Goal: Task Accomplishment & Management: Manage account settings

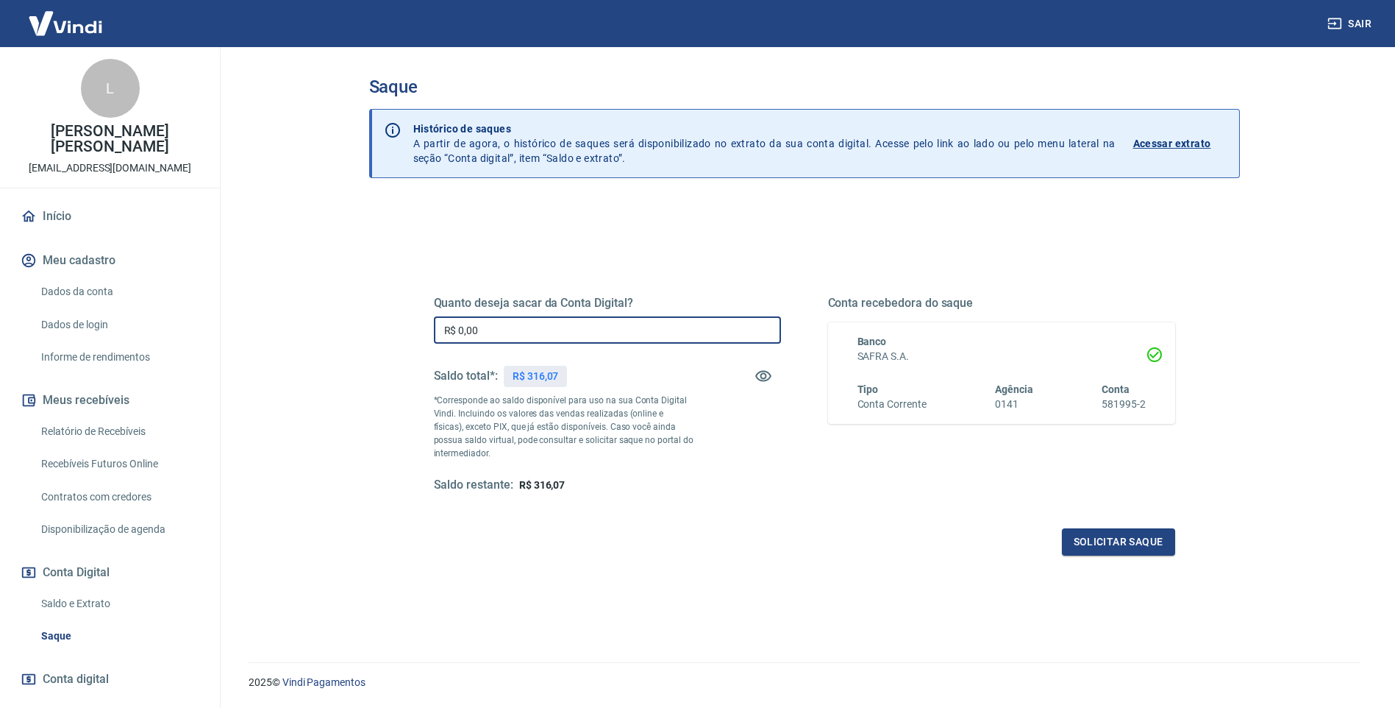
click at [550, 329] on input "R$ 0,00" at bounding box center [607, 329] width 347 height 27
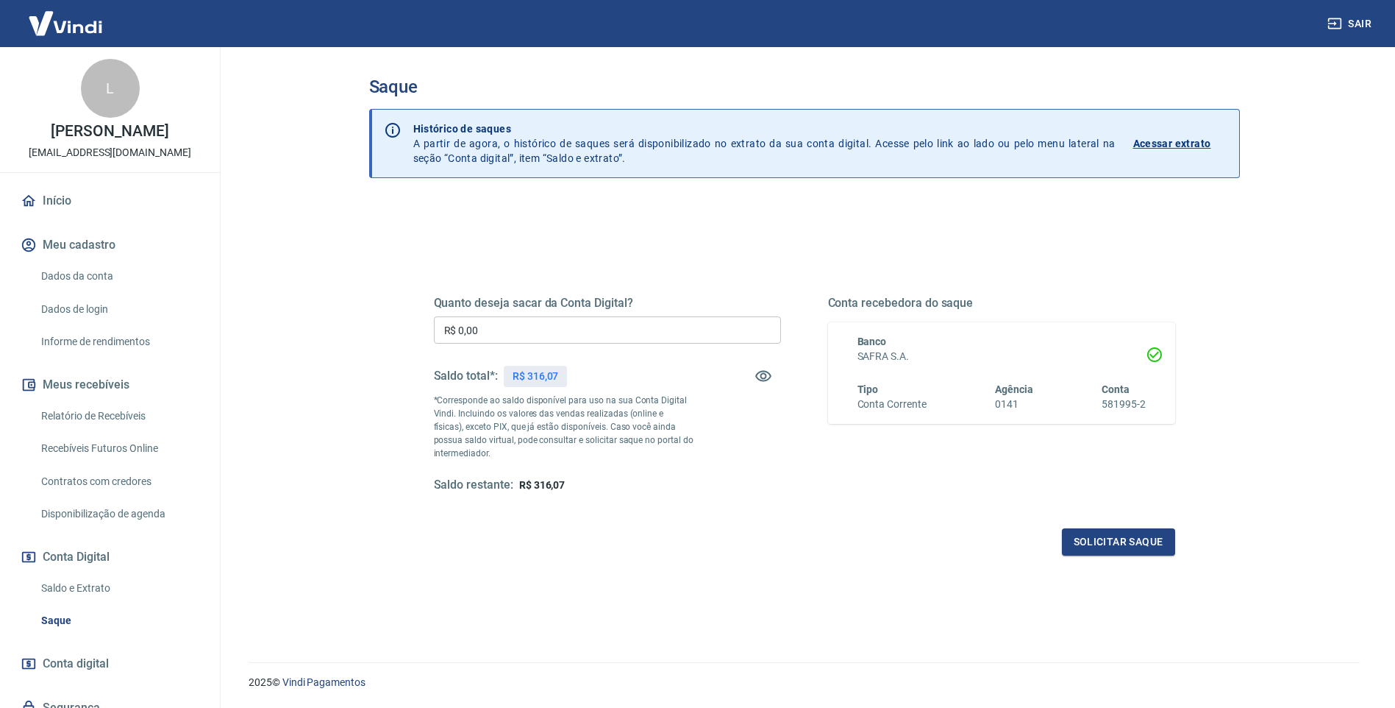
click at [59, 200] on link "Início" at bounding box center [110, 201] width 185 height 32
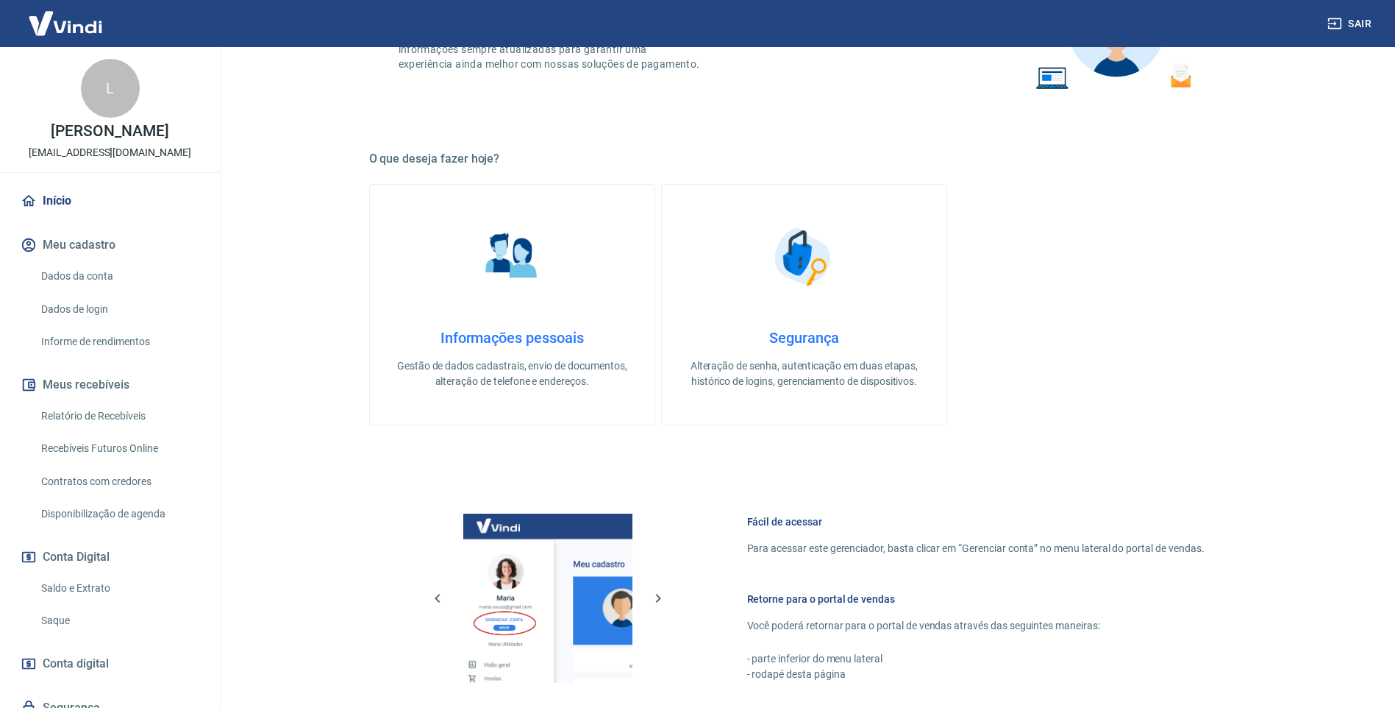
scroll to position [74, 0]
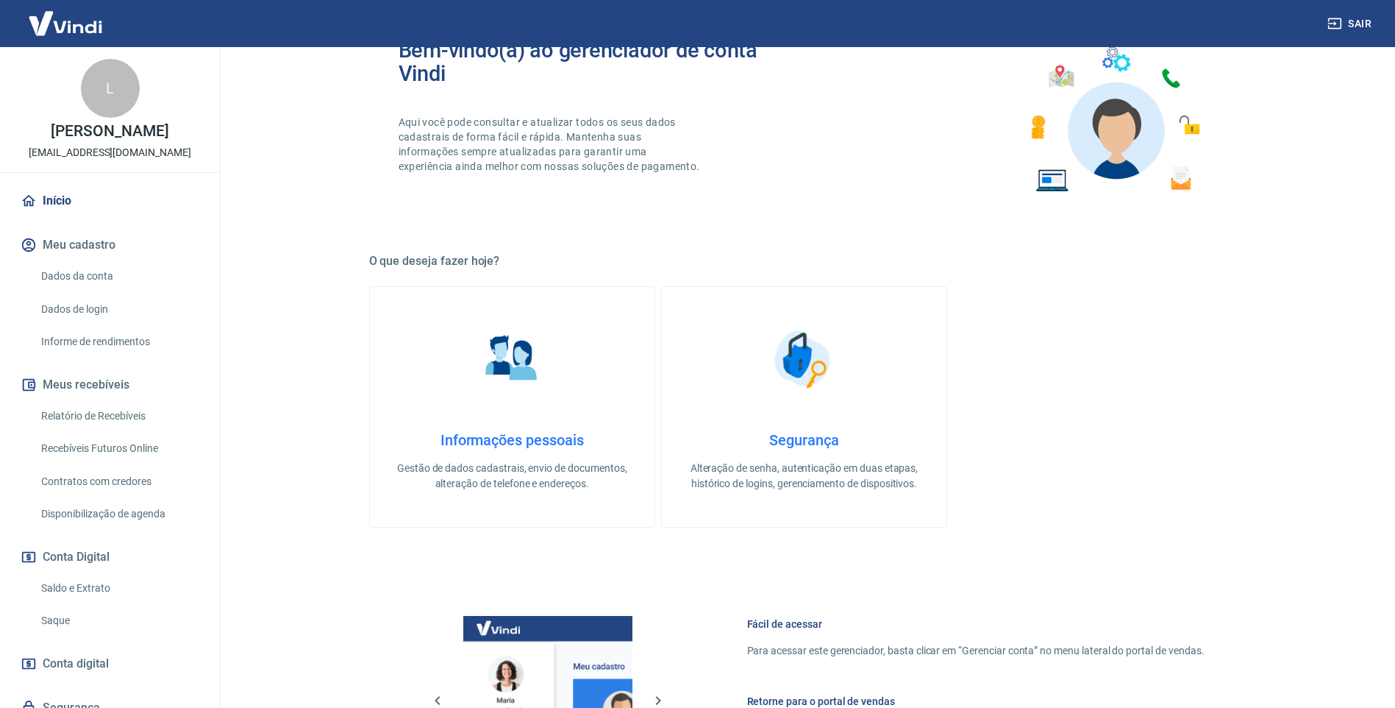
click at [82, 274] on link "Dados da conta" at bounding box center [118, 276] width 167 height 30
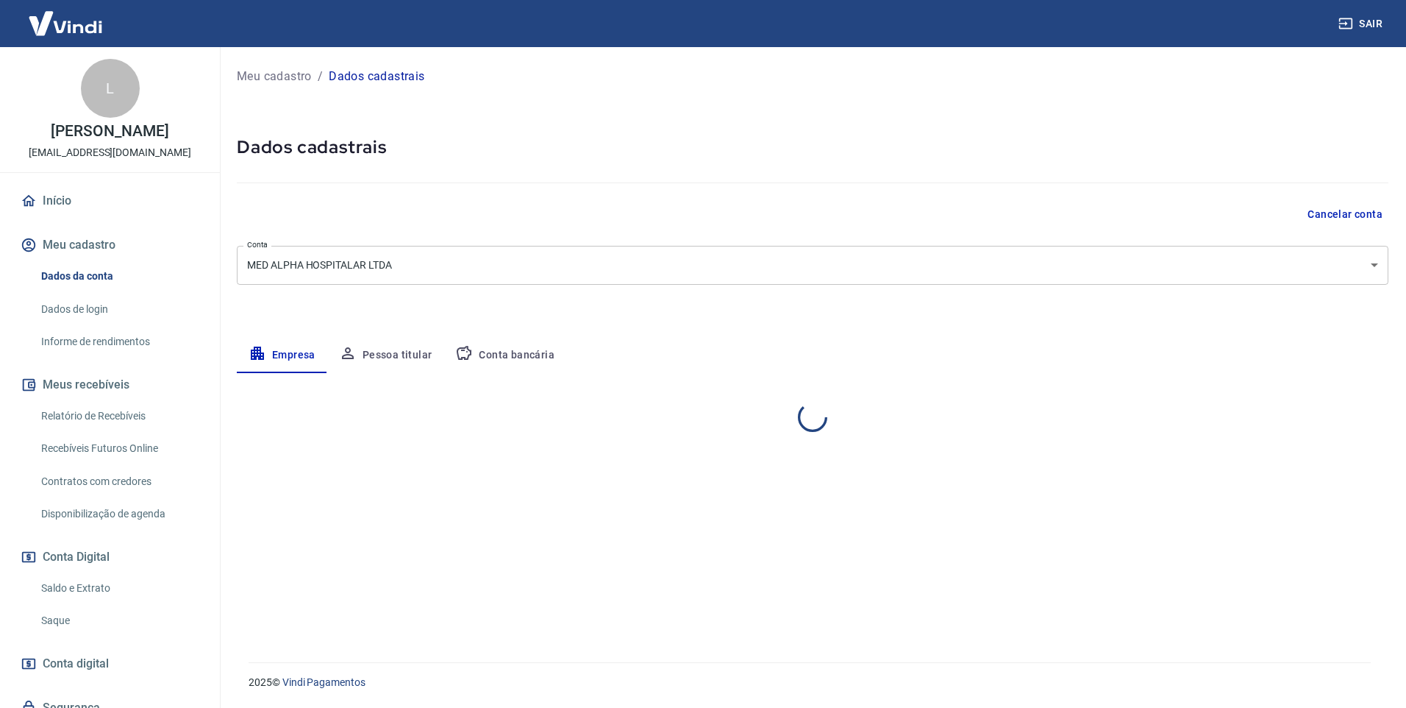
select select "SP"
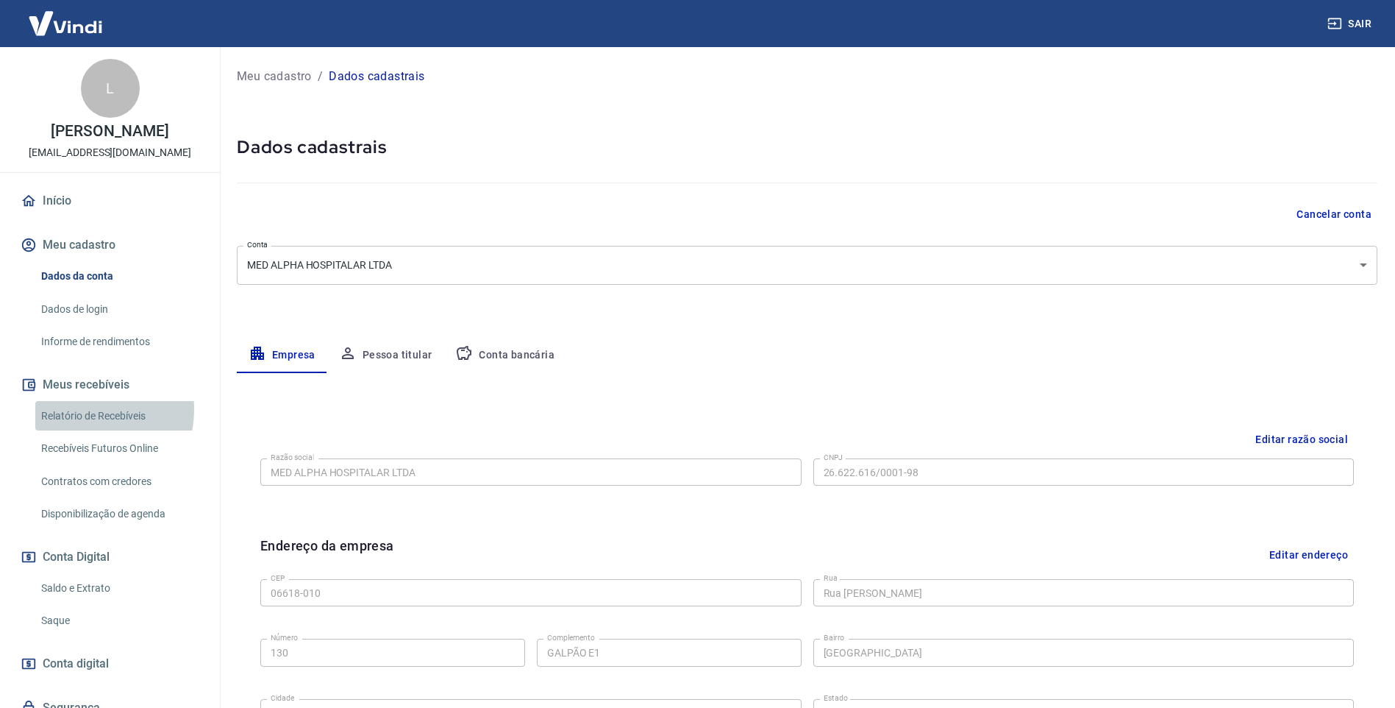
click at [79, 409] on link "Relatório de Recebíveis" at bounding box center [118, 416] width 167 height 30
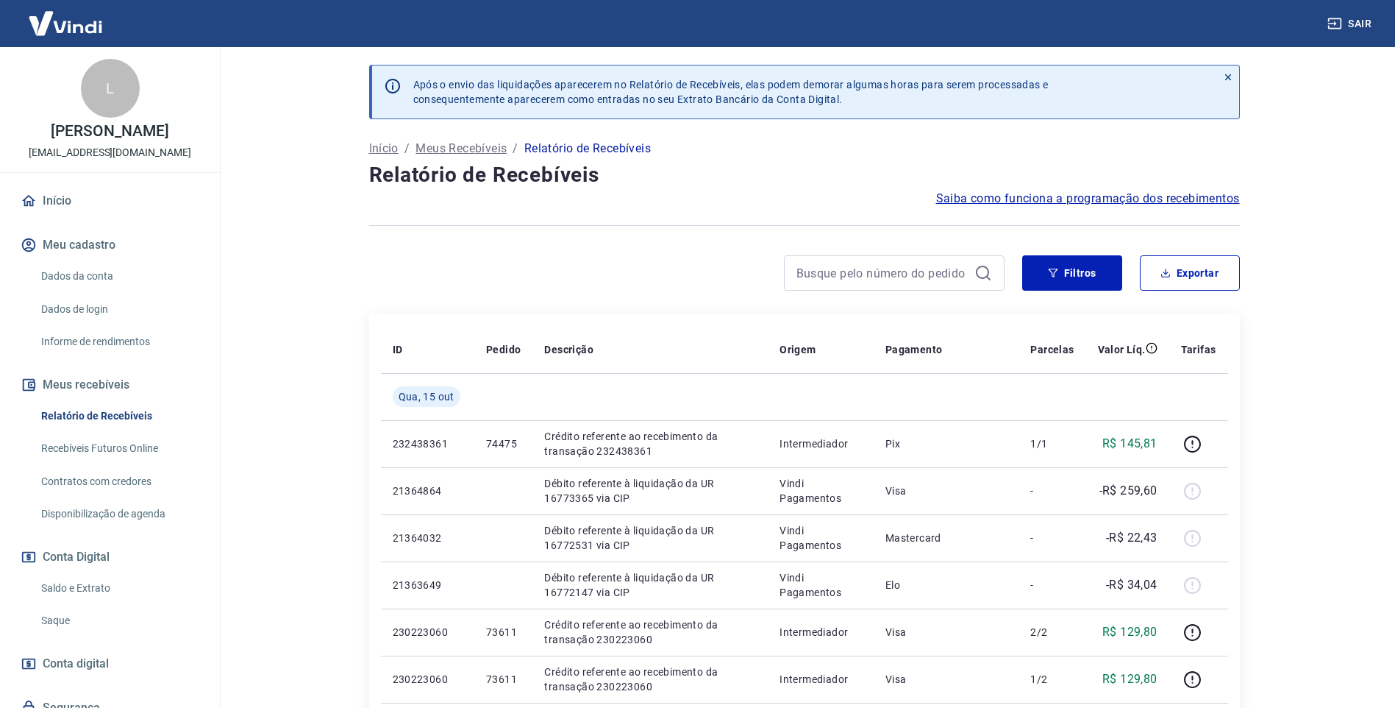
click at [80, 593] on link "Saldo e Extrato" at bounding box center [118, 588] width 167 height 30
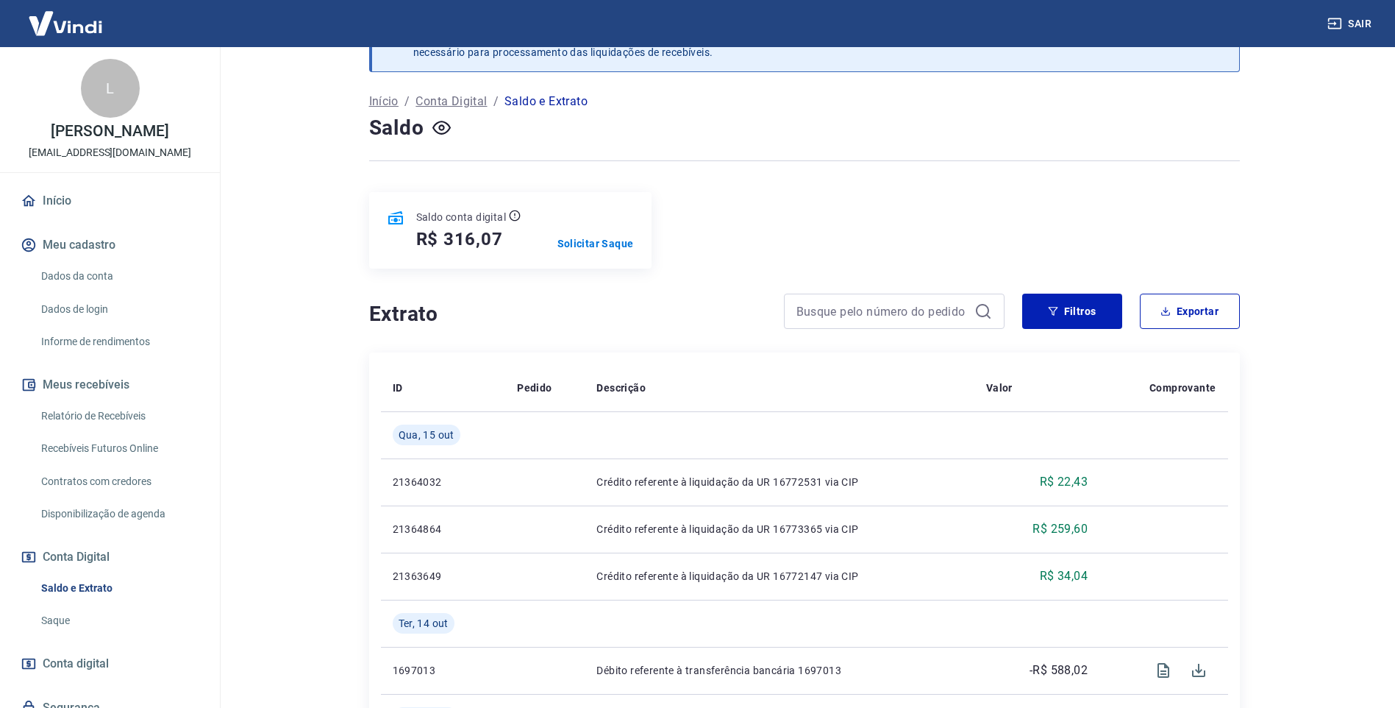
scroll to position [74, 0]
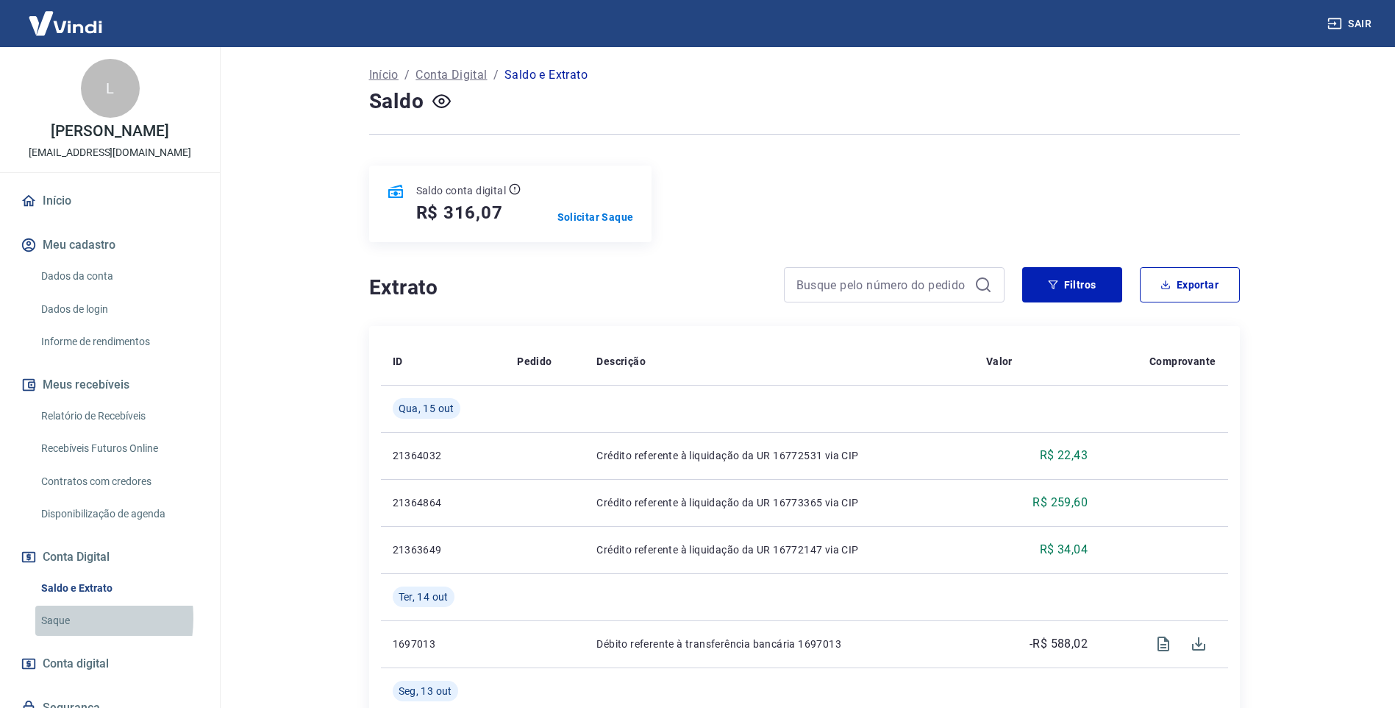
click at [58, 618] on link "Saque" at bounding box center [118, 620] width 167 height 30
